Goal: Share content: Share content

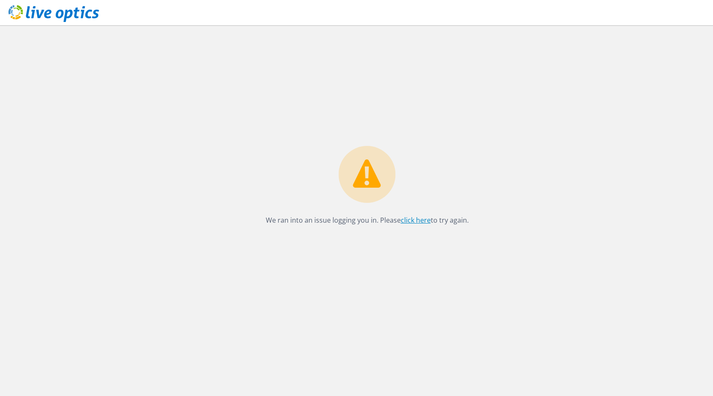
click at [407, 218] on link "click here" at bounding box center [416, 220] width 30 height 9
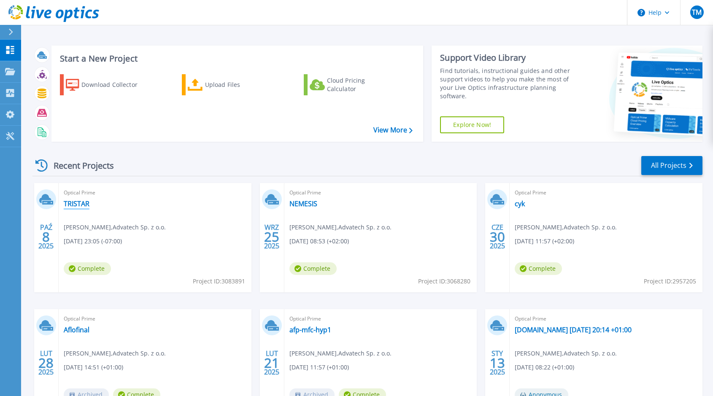
click at [77, 201] on link "TRISTAR" at bounding box center [77, 203] width 26 height 8
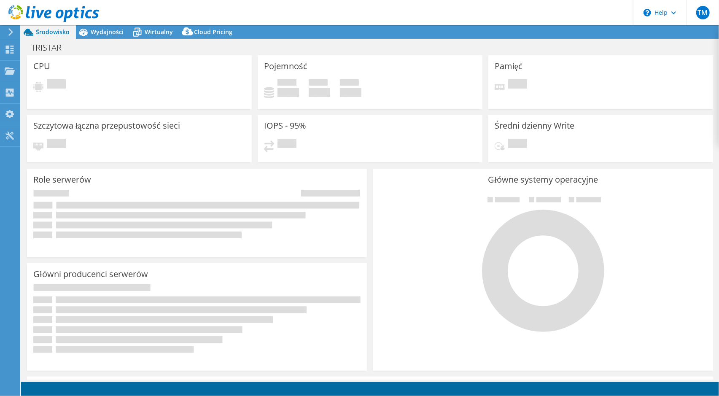
select select "USD"
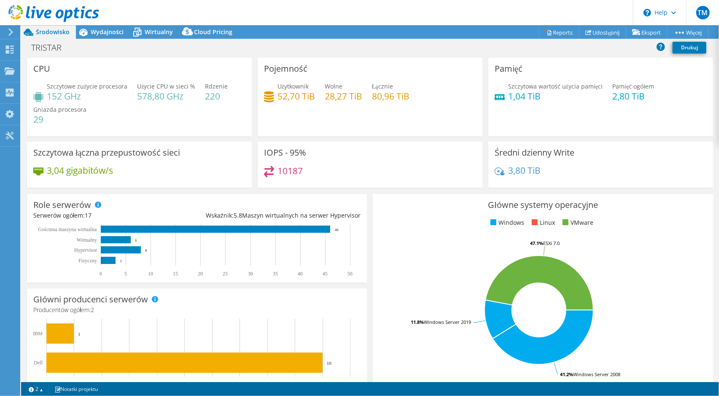
click at [149, 53] on div "TRISTAR Drukuj" at bounding box center [370, 48] width 698 height 16
click at [12, 33] on use at bounding box center [10, 32] width 5 height 8
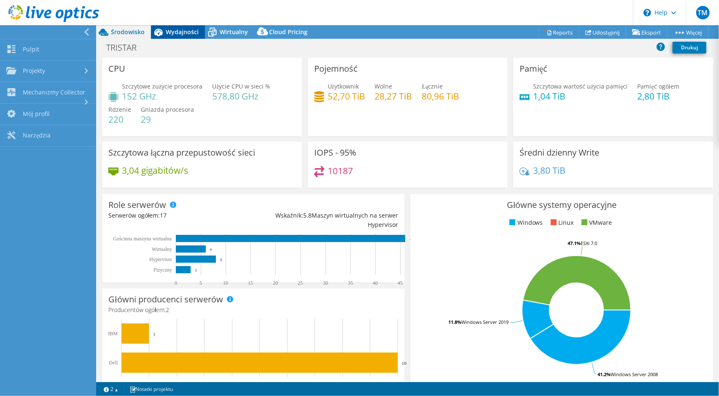
click at [170, 32] on span "Wydajności" at bounding box center [182, 32] width 33 height 8
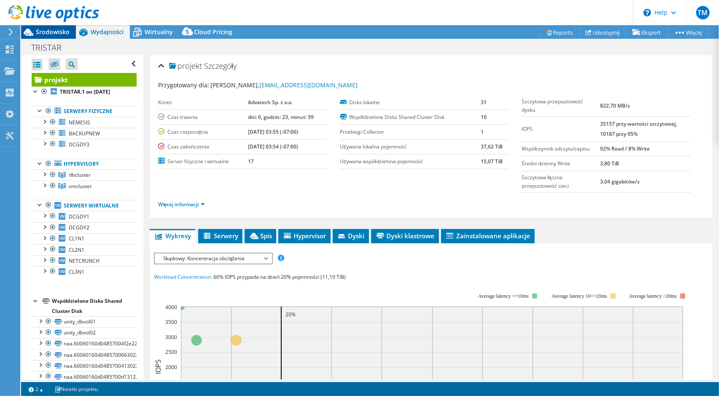
click at [31, 31] on icon at bounding box center [29, 32] width 10 height 7
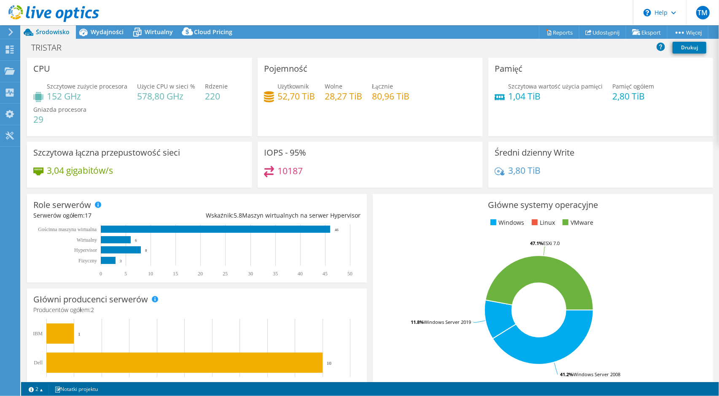
click at [11, 33] on use at bounding box center [10, 32] width 5 height 8
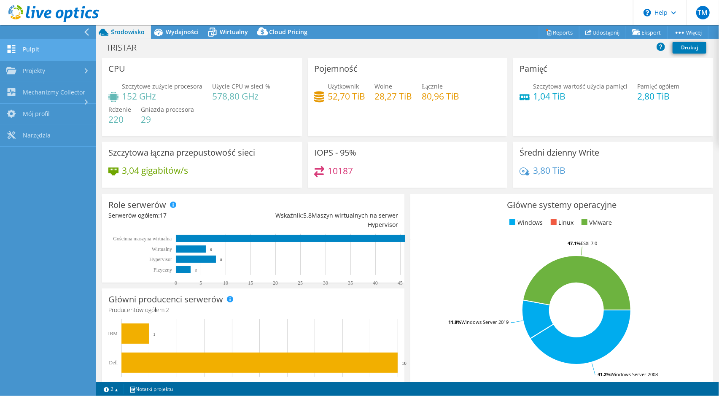
click at [24, 48] on link "Pulpit" at bounding box center [48, 50] width 96 height 22
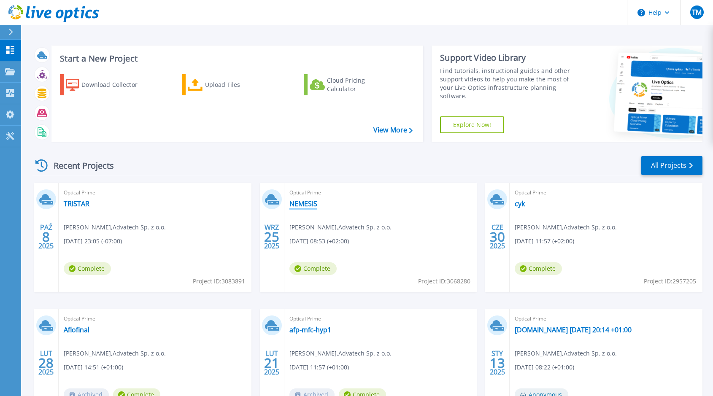
click at [310, 205] on link "NEMESIS" at bounding box center [303, 203] width 28 height 8
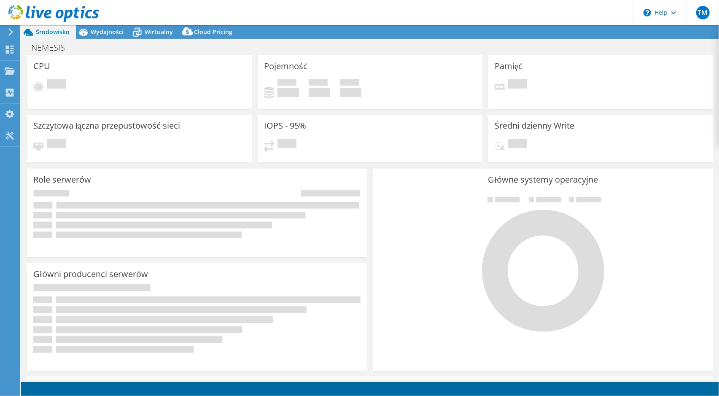
select select "USD"
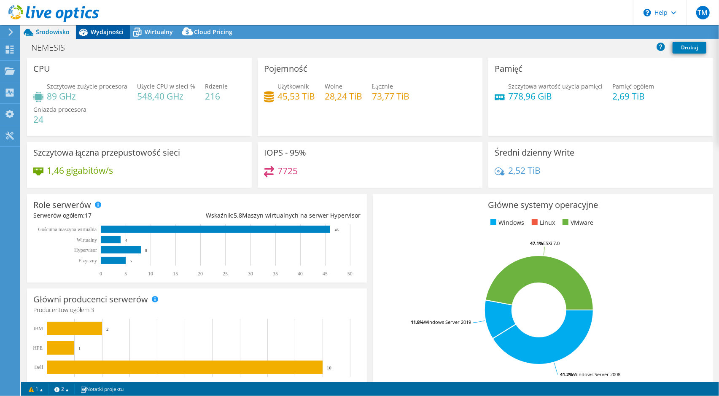
click at [100, 29] on span "Wydajności" at bounding box center [107, 32] width 33 height 8
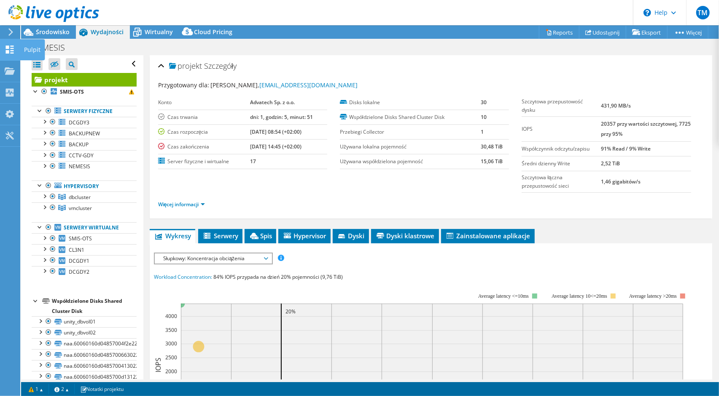
click at [9, 47] on icon at bounding box center [10, 50] width 10 height 8
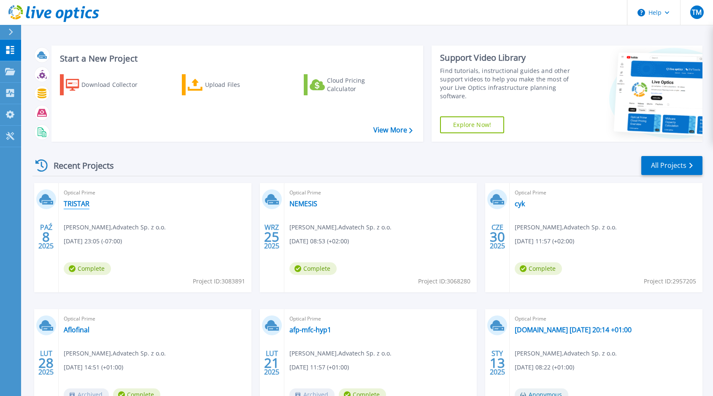
click at [80, 203] on link "TRISTAR" at bounding box center [77, 203] width 26 height 8
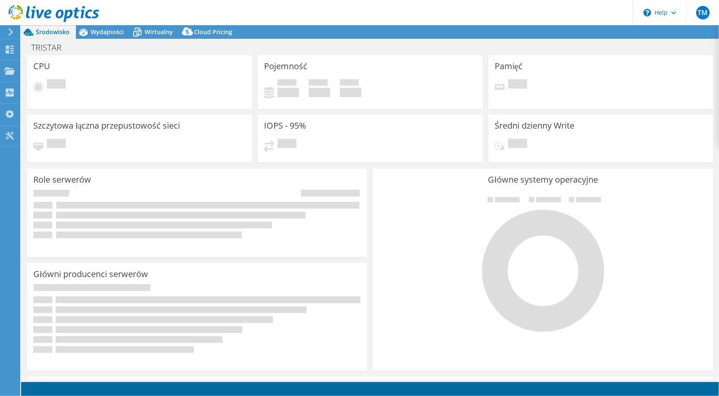
select select "USD"
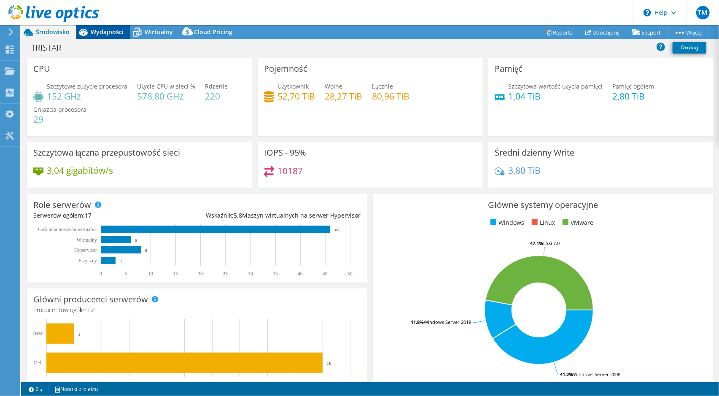
click at [105, 30] on span "Wydajności" at bounding box center [107, 32] width 33 height 8
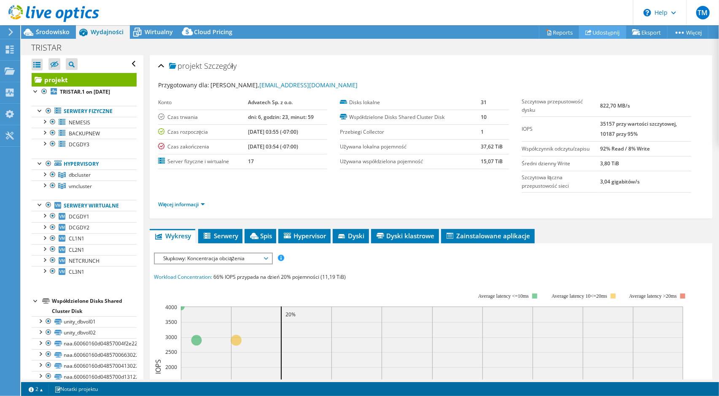
click at [596, 33] on link "Udostępnij" at bounding box center [602, 32] width 47 height 13
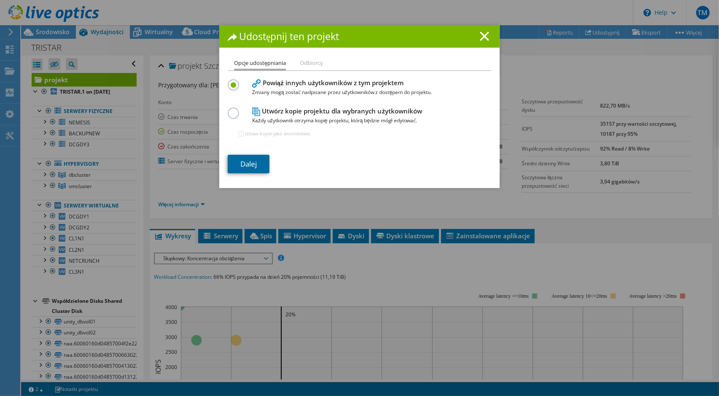
click at [248, 162] on link "Dalej" at bounding box center [249, 164] width 42 height 19
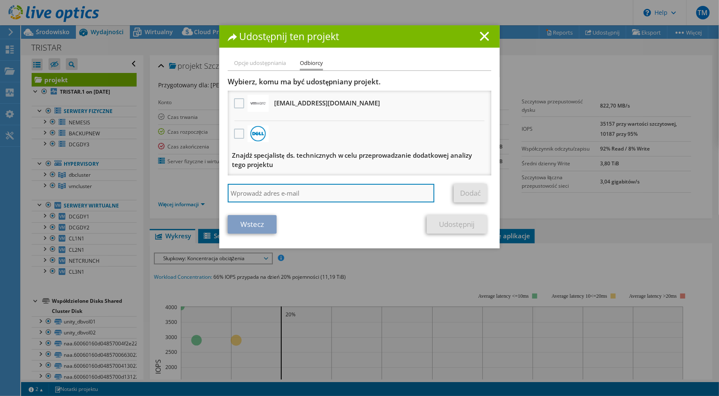
click at [284, 194] on input "search" at bounding box center [331, 193] width 207 height 19
click at [314, 197] on input "search" at bounding box center [331, 193] width 207 height 19
click at [263, 197] on input "b" at bounding box center [331, 193] width 207 height 19
type input "bzielazny@advatech.pl"
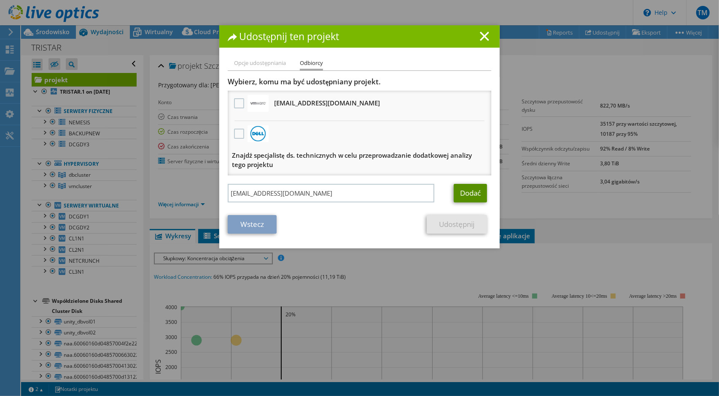
click at [468, 194] on link "Dodać" at bounding box center [470, 193] width 33 height 19
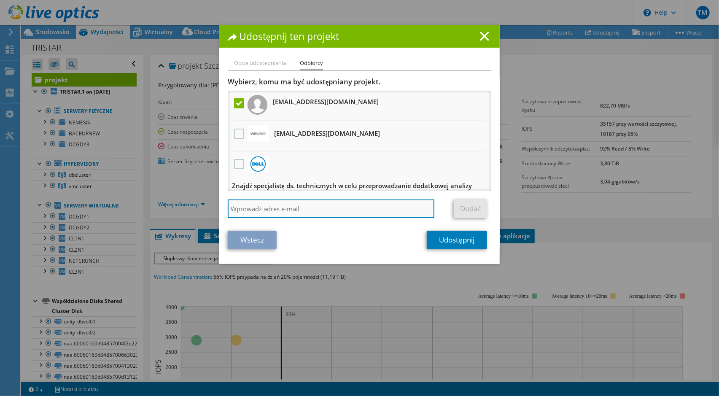
click at [294, 213] on input "search" at bounding box center [331, 208] width 207 height 19
type input "wradula@advatech.pl"
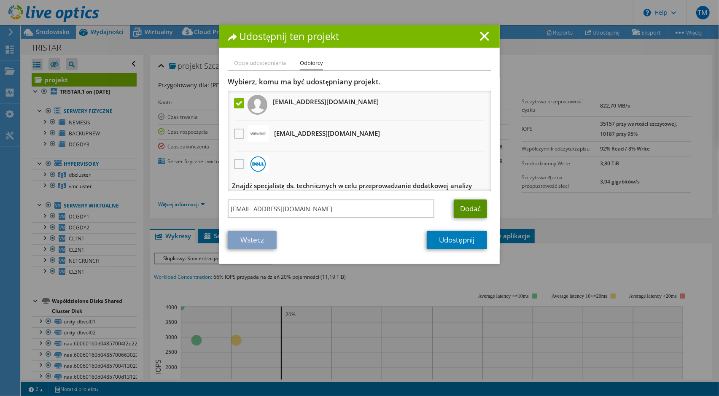
click at [463, 210] on link "Dodać" at bounding box center [470, 208] width 33 height 19
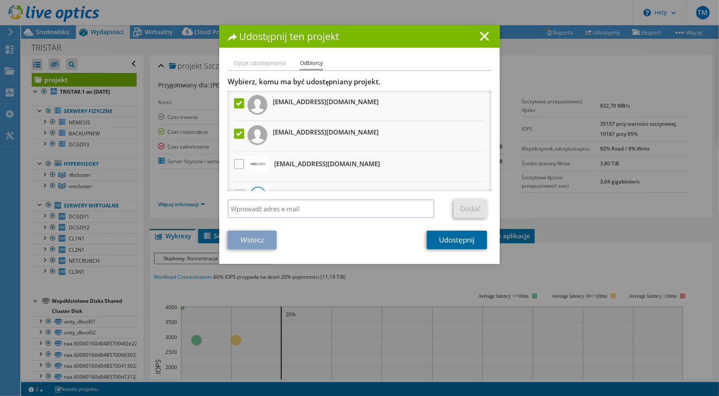
click at [463, 241] on link "Udostępnij" at bounding box center [457, 240] width 60 height 19
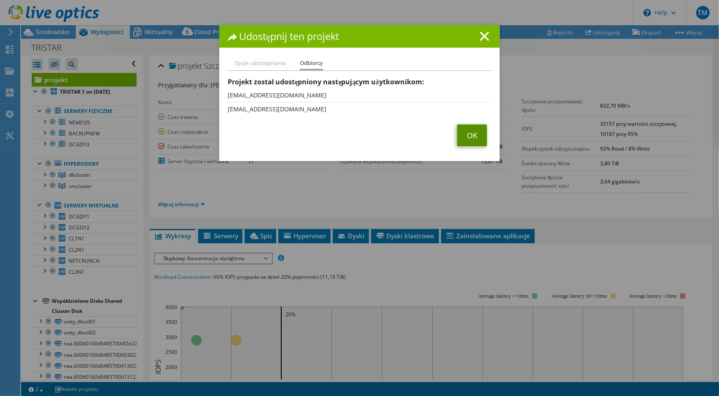
click at [464, 135] on link "OK" at bounding box center [472, 135] width 30 height 22
